Goal: Task Accomplishment & Management: Use online tool/utility

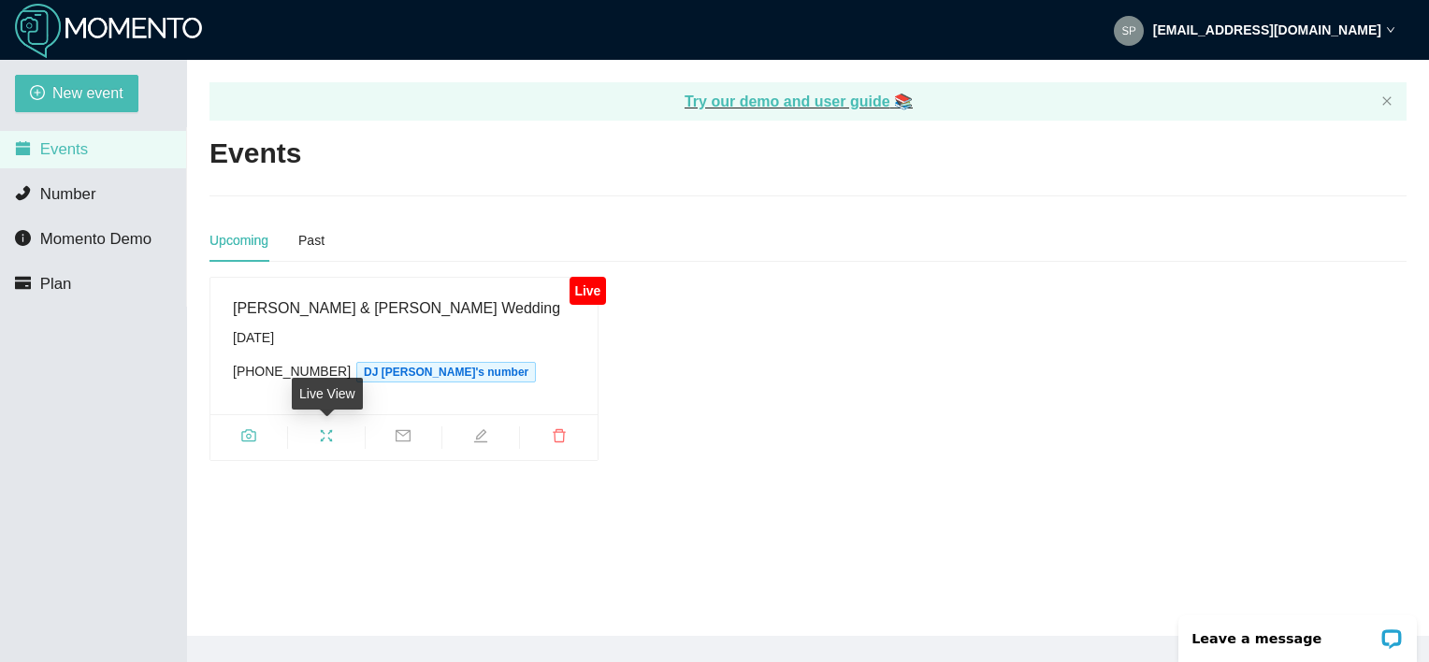
click at [334, 442] on span "fullscreen" at bounding box center [326, 438] width 77 height 21
click at [248, 440] on icon "camera" at bounding box center [248, 435] width 15 height 15
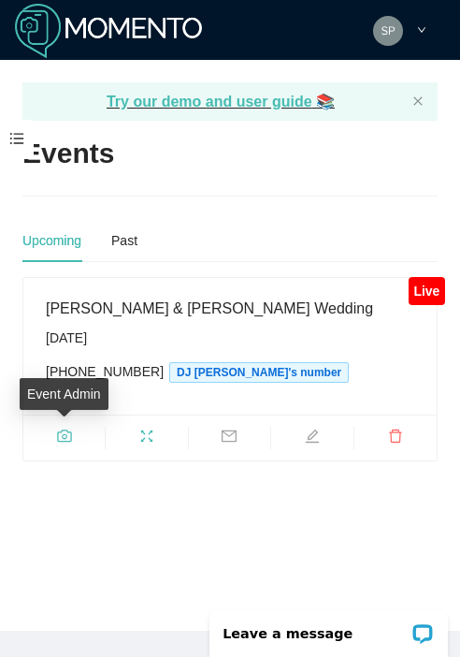
click at [65, 441] on icon "camera" at bounding box center [64, 435] width 14 height 12
